Goal: Check status: Check status

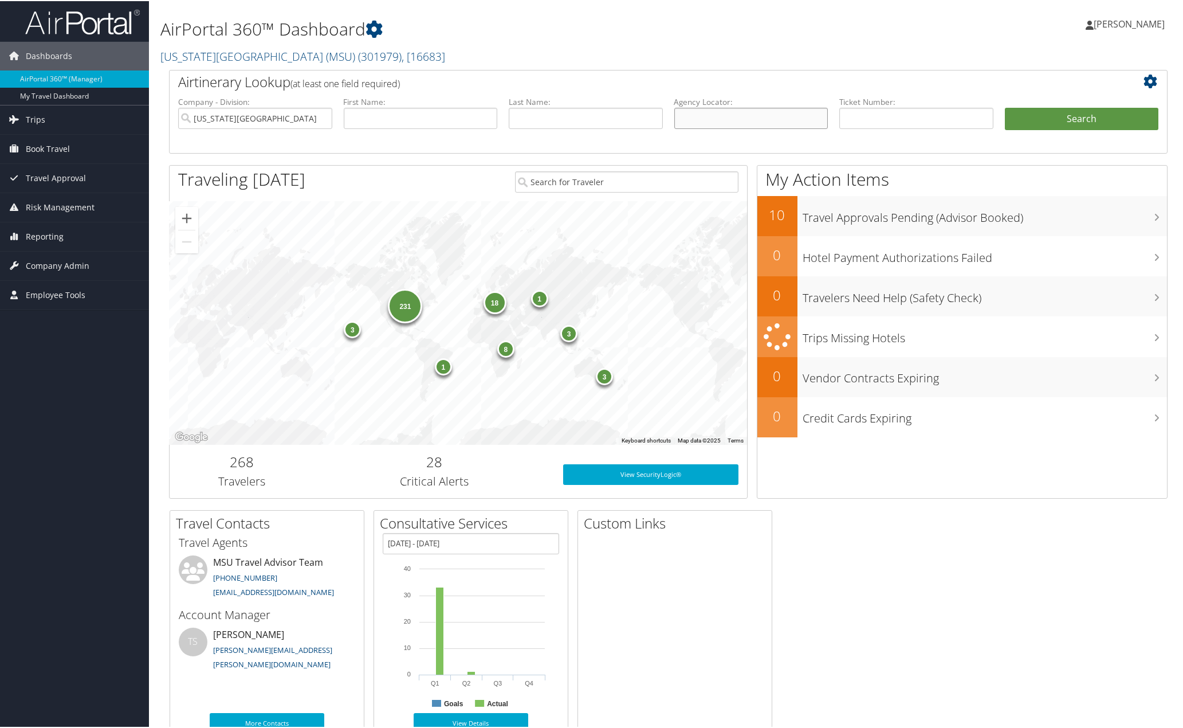
click at [727, 113] on input "text" at bounding box center [751, 117] width 154 height 21
paste input "D0W599"
type input "D0W599"
click at [1053, 119] on button "Search" at bounding box center [1082, 118] width 154 height 23
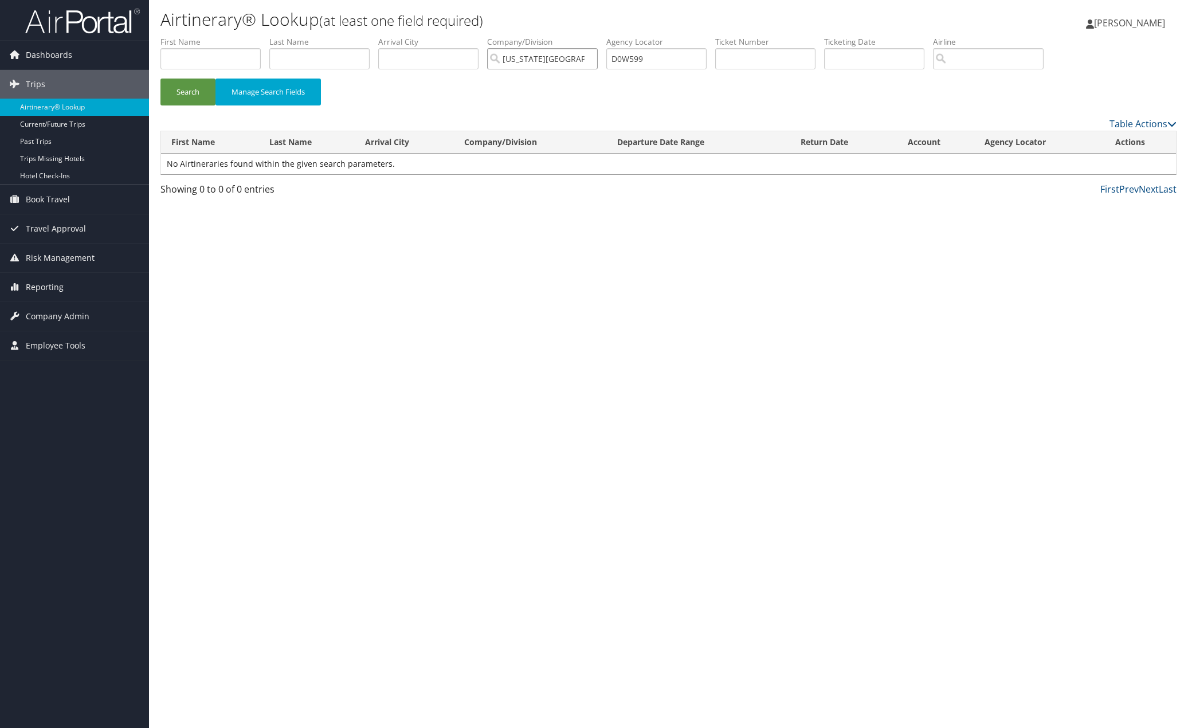
click at [591, 60] on input "[US_STATE][GEOGRAPHIC_DATA] (MSU)" at bounding box center [542, 58] width 111 height 21
click at [175, 86] on button "Search" at bounding box center [187, 91] width 55 height 27
